Goal: Task Accomplishment & Management: Manage account settings

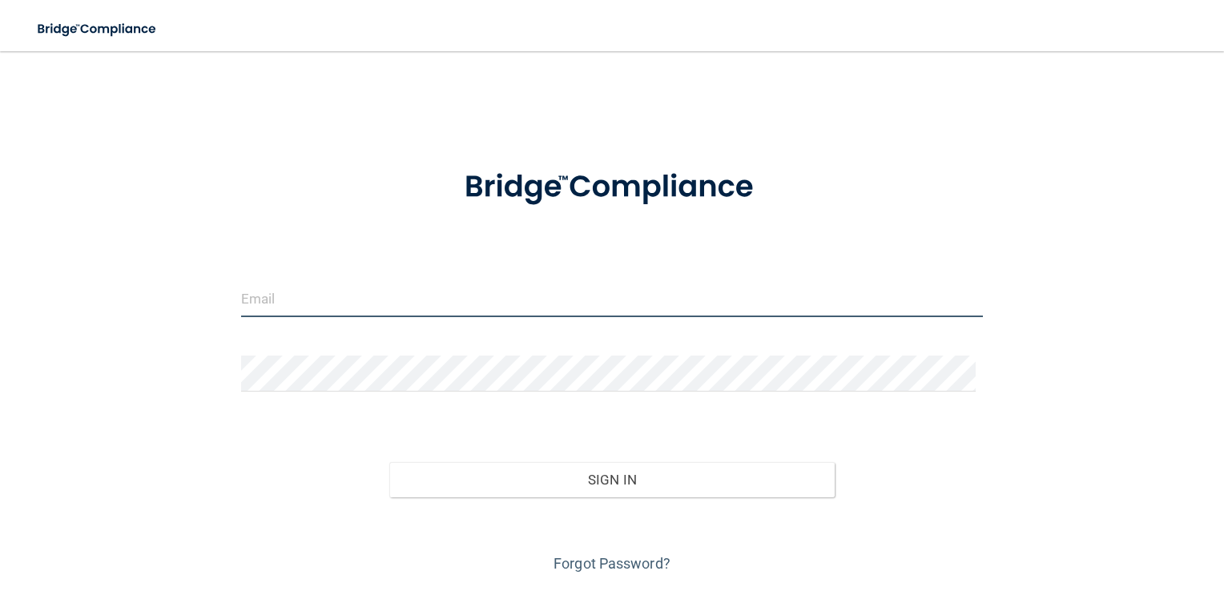
click at [329, 310] on input "email" at bounding box center [612, 299] width 742 height 36
type input "[EMAIL_ADDRESS][DOMAIN_NAME]"
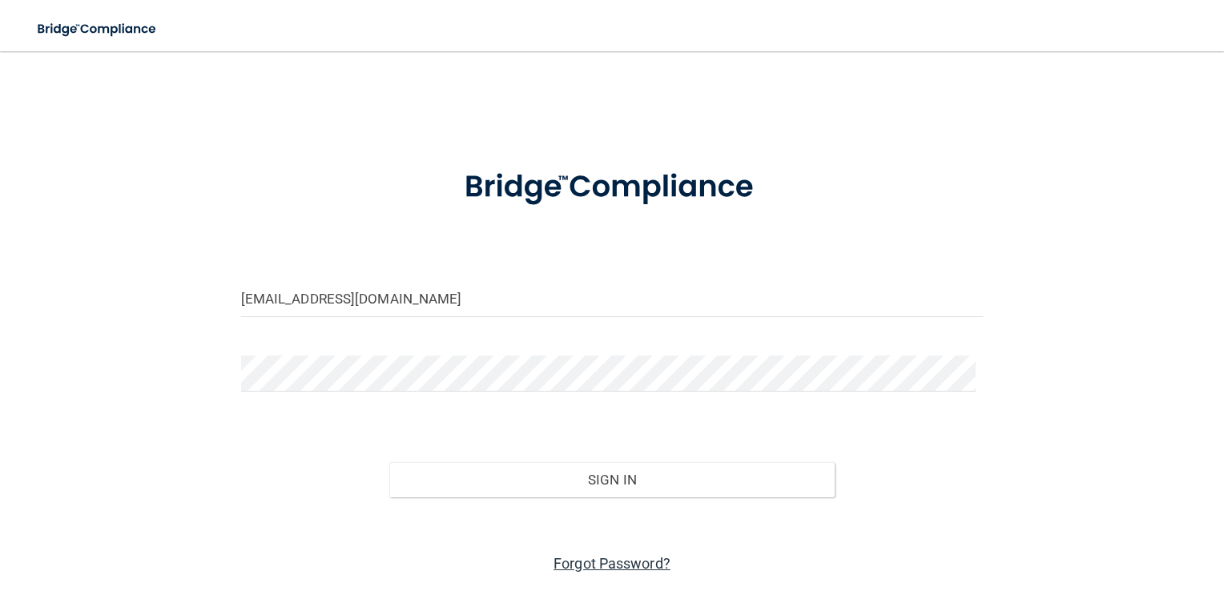
click at [582, 559] on link "Forgot Password?" at bounding box center [611, 563] width 117 height 17
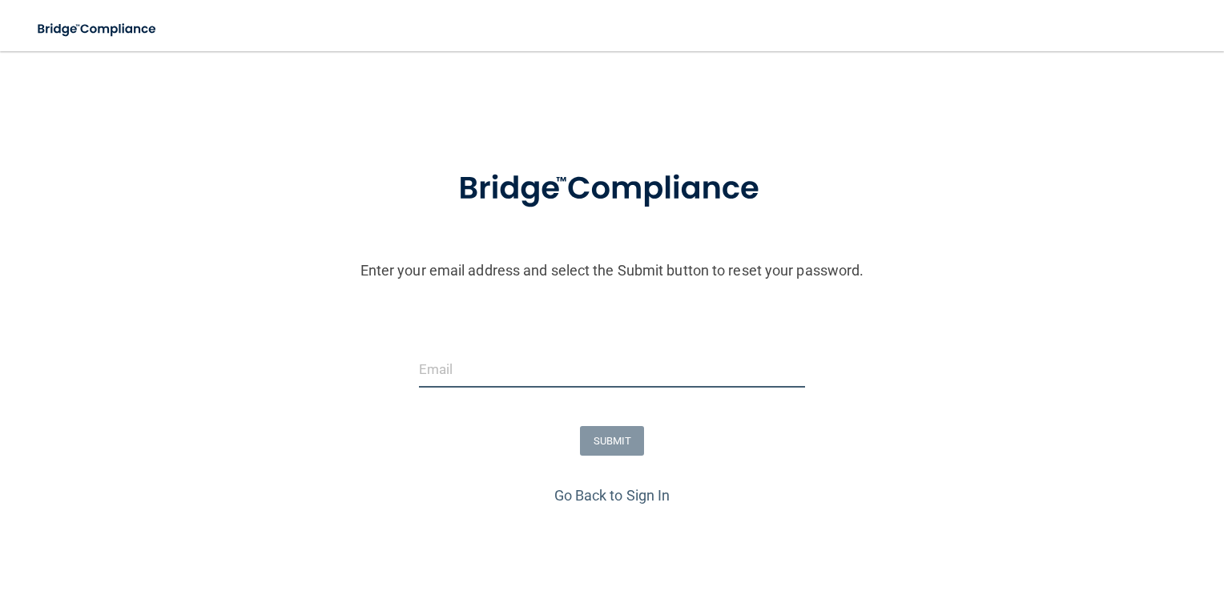
click at [450, 380] on input "email" at bounding box center [612, 370] width 387 height 36
type input "[EMAIL_ADDRESS][DOMAIN_NAME]"
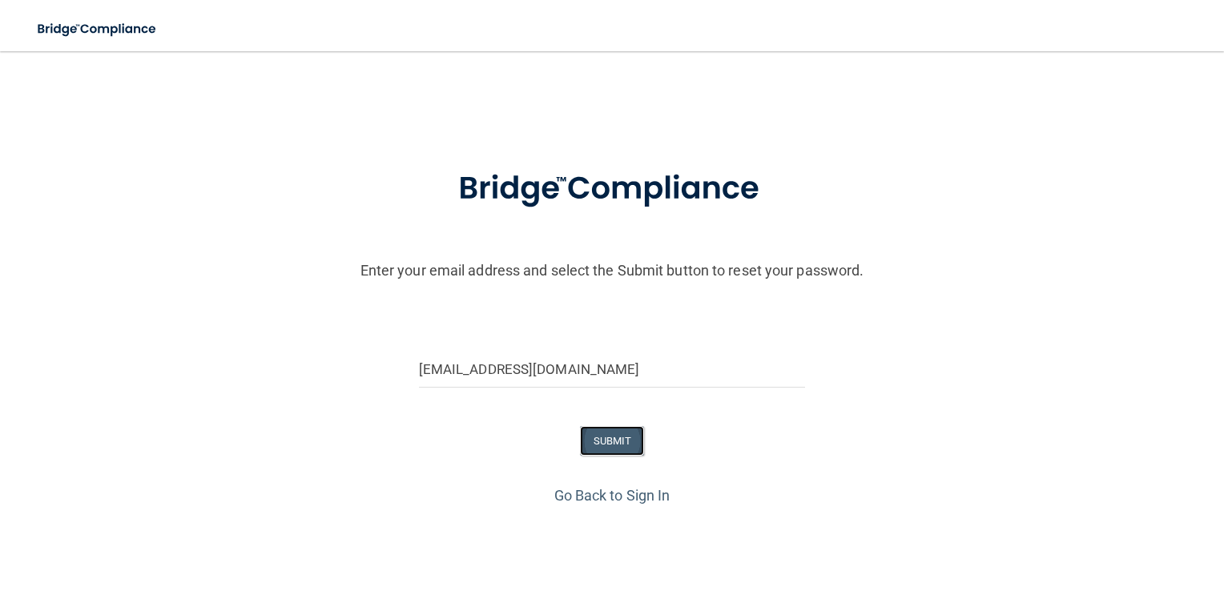
click at [609, 436] on button "SUBMIT" at bounding box center [612, 441] width 65 height 30
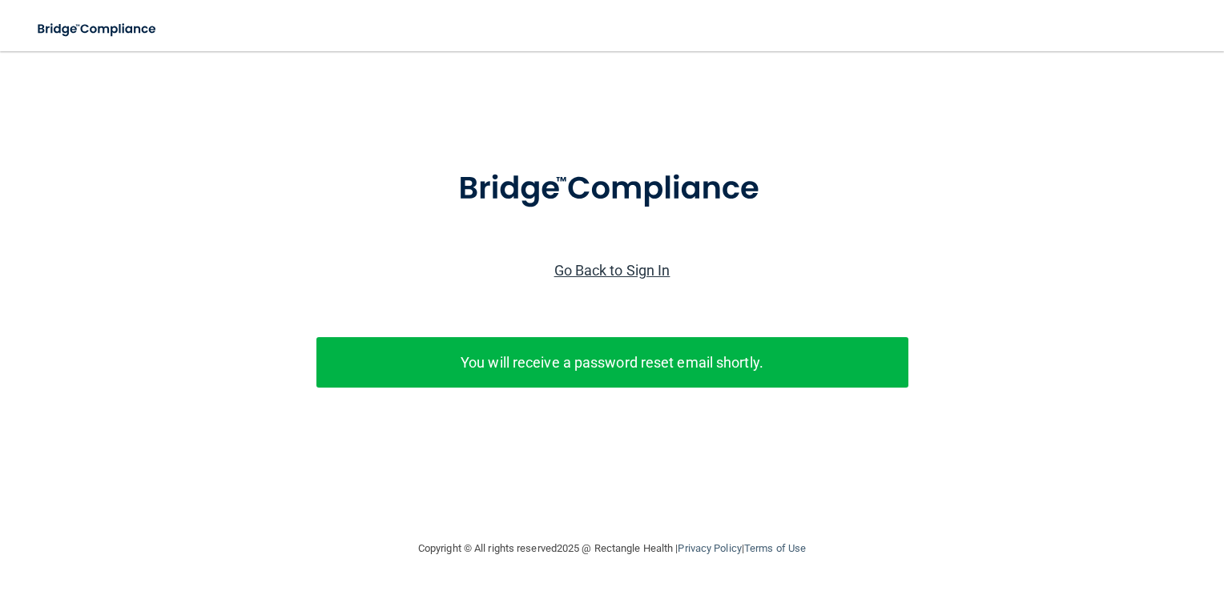
click at [586, 269] on link "Go Back to Sign In" at bounding box center [612, 270] width 116 height 17
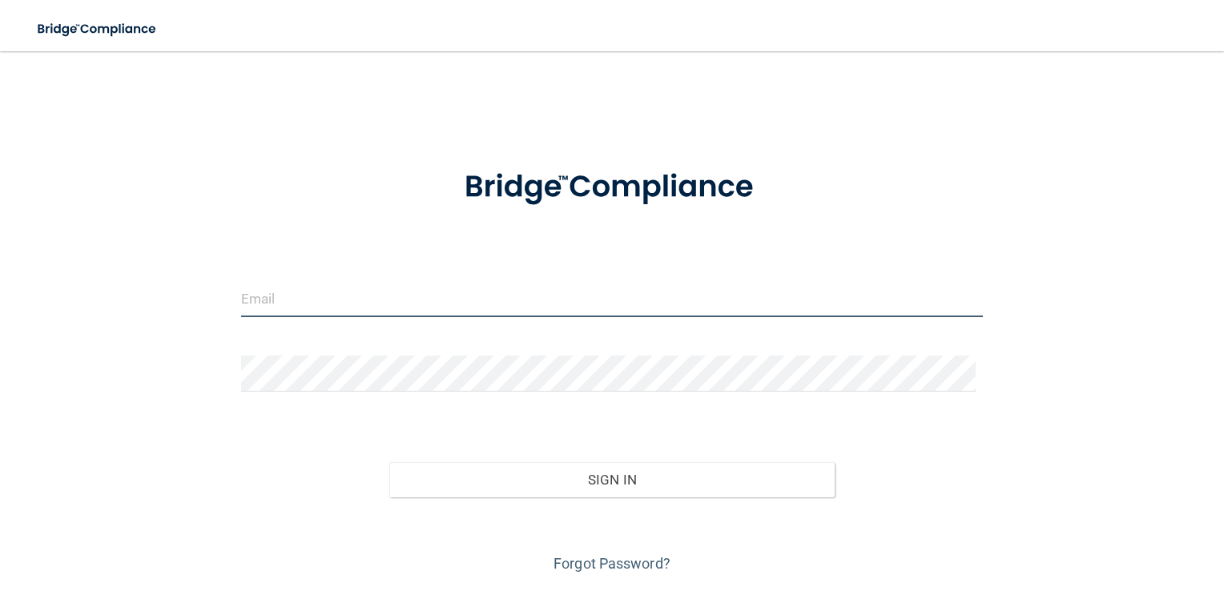
click at [316, 306] on input "email" at bounding box center [612, 299] width 742 height 36
type input "[EMAIL_ADDRESS][DOMAIN_NAME]"
